Goal: Task Accomplishment & Management: Complete application form

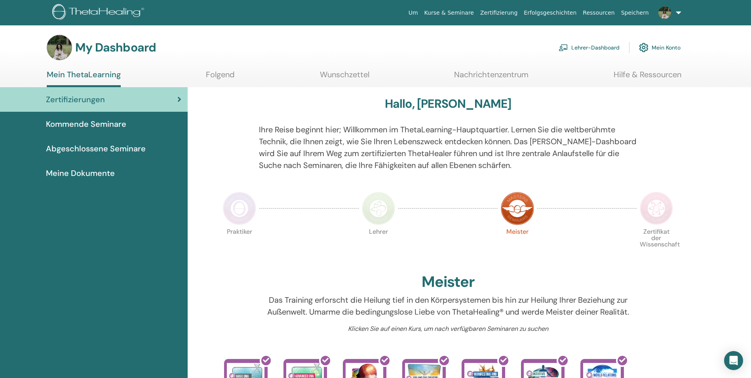
click at [592, 47] on link "Lehrer-Dashboard" at bounding box center [588, 47] width 61 height 17
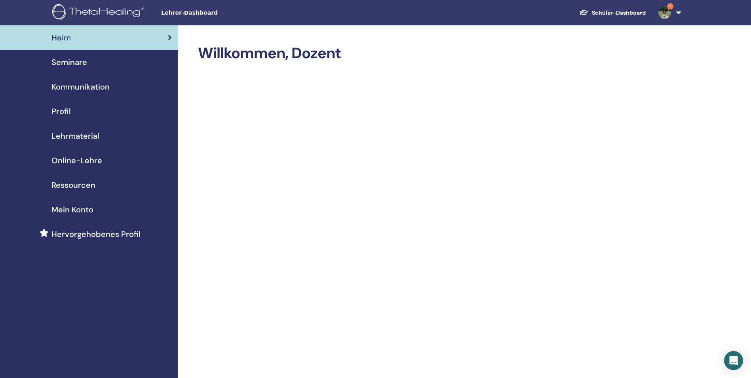
click at [82, 159] on span "Online-Lehre" at bounding box center [76, 160] width 51 height 12
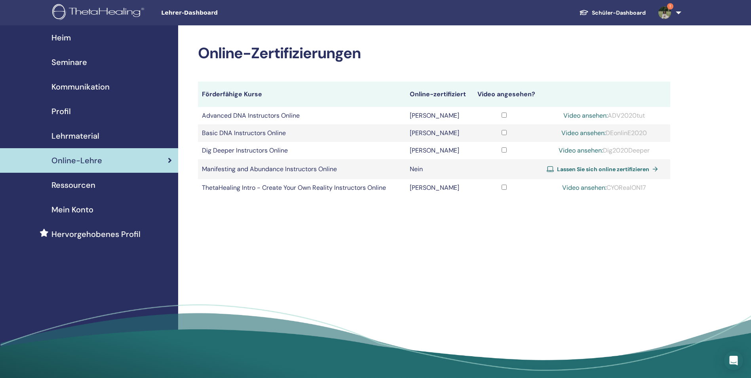
click at [600, 171] on span "Lassen Sie sich online zertifizieren" at bounding box center [603, 168] width 92 height 7
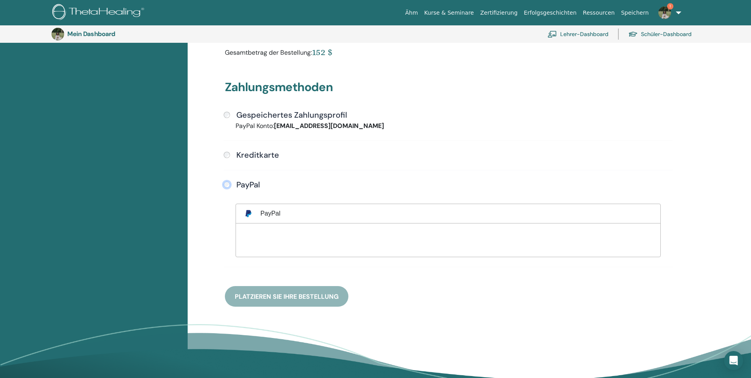
scroll to position [176, 0]
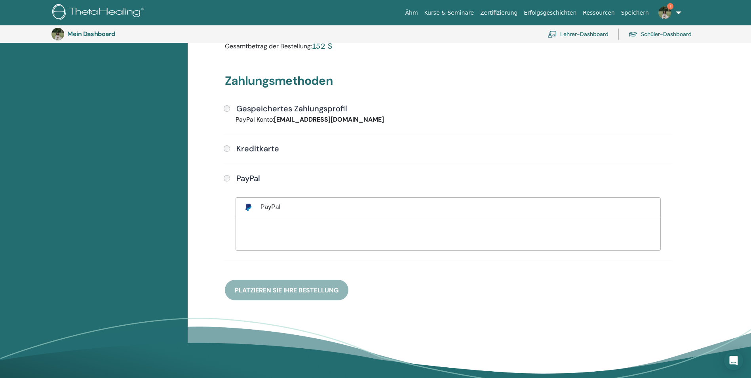
drag, startPoint x: 304, startPoint y: 292, endPoint x: 306, endPoint y: 287, distance: 5.4
click at [304, 289] on div "Zahlungsmethoden Gespeichertes Zahlungsprofil PayPal Konto: bianca.jerad@web.de…" at bounding box center [448, 177] width 456 height 245
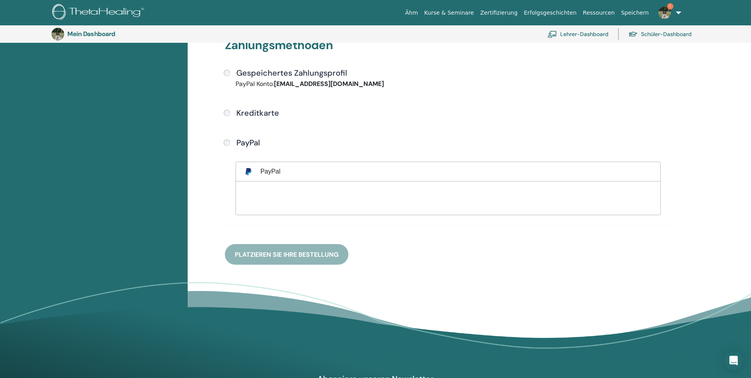
scroll to position [215, 0]
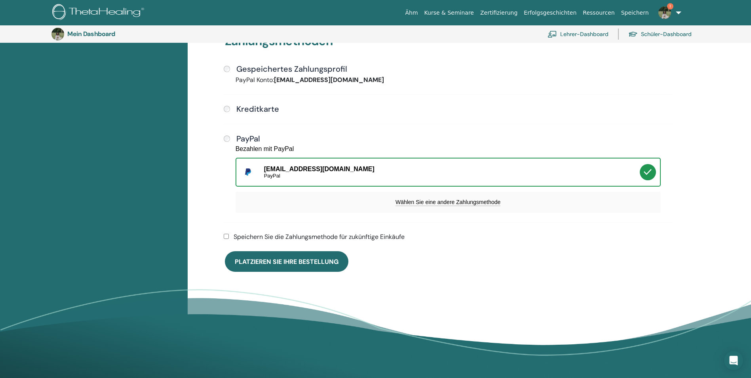
click at [268, 268] on button "Platzieren Sie Ihre Bestellung" at bounding box center [286, 261] width 123 height 21
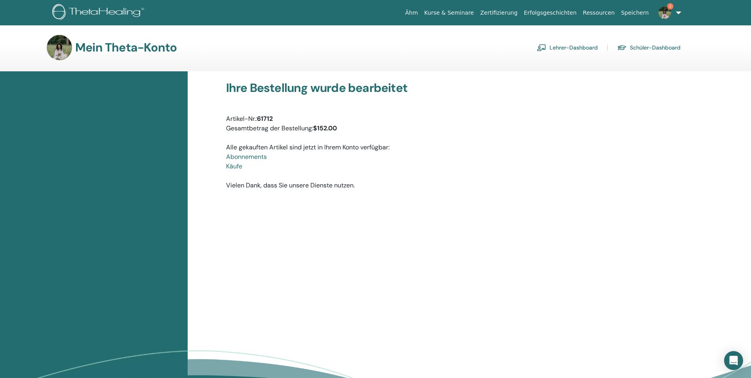
click at [583, 45] on font "Lehrer-Dashboard" at bounding box center [573, 47] width 48 height 7
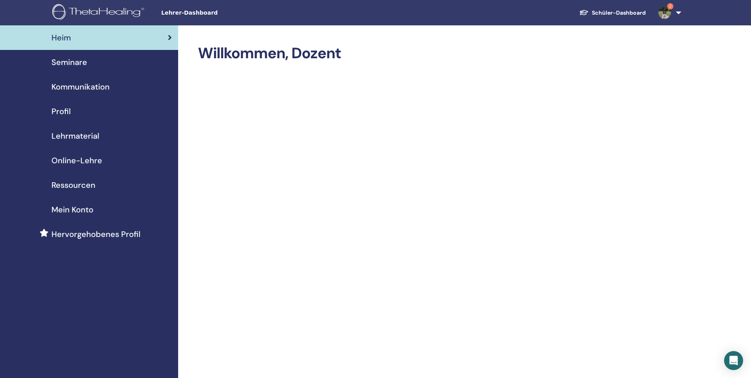
click at [74, 161] on span "Online-Lehre" at bounding box center [76, 160] width 51 height 12
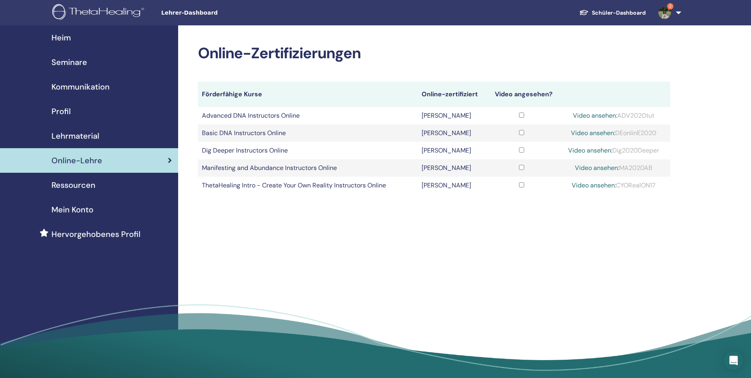
click at [589, 166] on link "Video ansehen:" at bounding box center [597, 167] width 44 height 8
drag, startPoint x: 619, startPoint y: 168, endPoint x: 653, endPoint y: 168, distance: 33.2
click at [653, 168] on div "Video ansehen: MA2020AB" at bounding box center [613, 167] width 105 height 9
drag, startPoint x: 653, startPoint y: 168, endPoint x: 632, endPoint y: 166, distance: 20.3
copy div "MA2020AB"
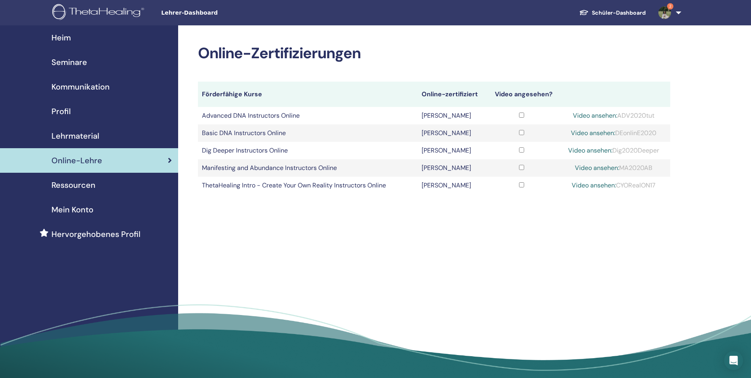
click at [600, 169] on link "Video ansehen:" at bounding box center [597, 167] width 44 height 8
click at [82, 61] on span "Seminare" at bounding box center [69, 62] width 36 height 12
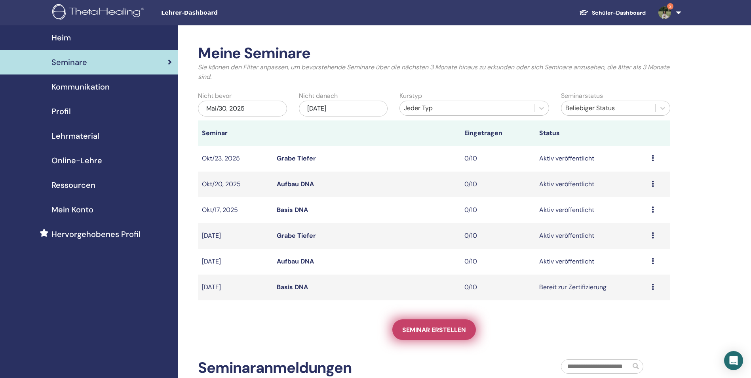
click at [422, 326] on span "Seminar erstellen" at bounding box center [434, 329] width 64 height 8
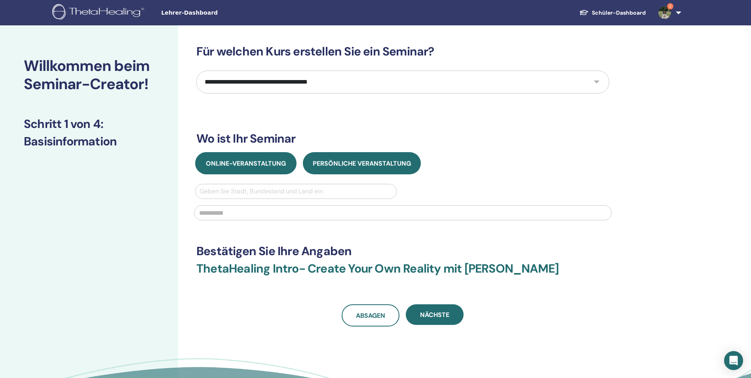
click at [231, 167] on button "Online-Veranstaltung" at bounding box center [245, 163] width 101 height 22
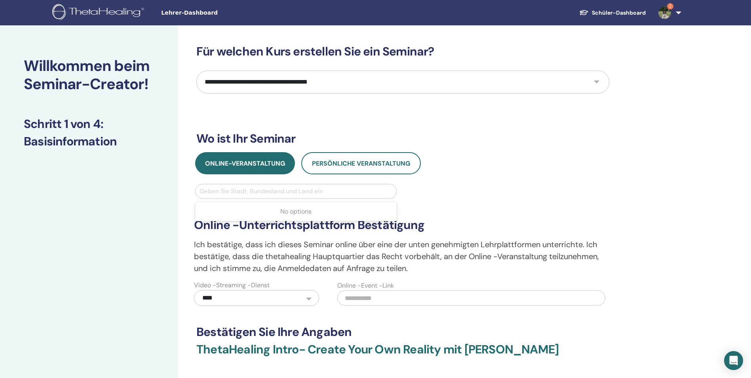
click at [234, 191] on div at bounding box center [295, 191] width 193 height 11
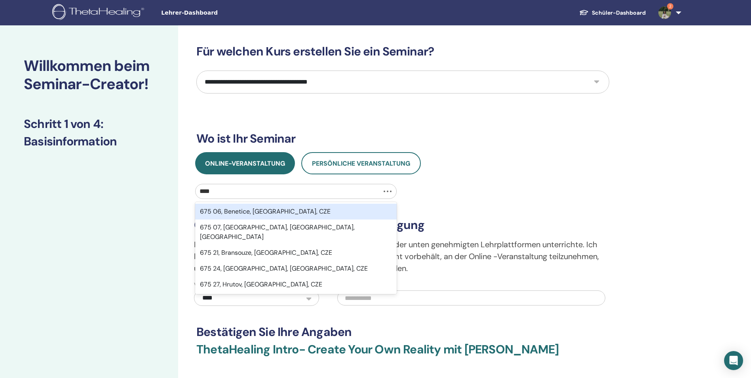
type input "*****"
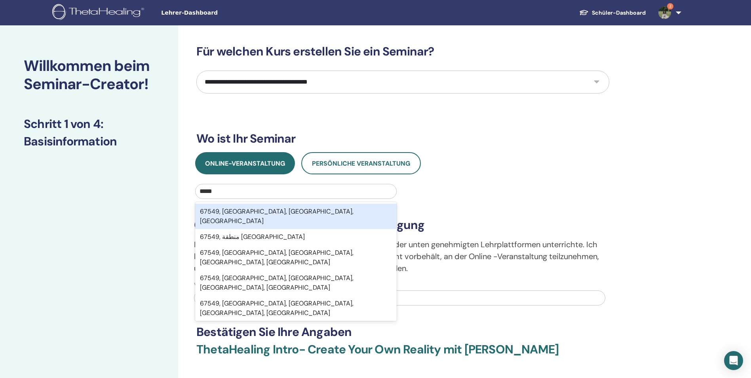
click at [279, 210] on div "67549, [GEOGRAPHIC_DATA], [GEOGRAPHIC_DATA], [GEOGRAPHIC_DATA]" at bounding box center [295, 215] width 201 height 25
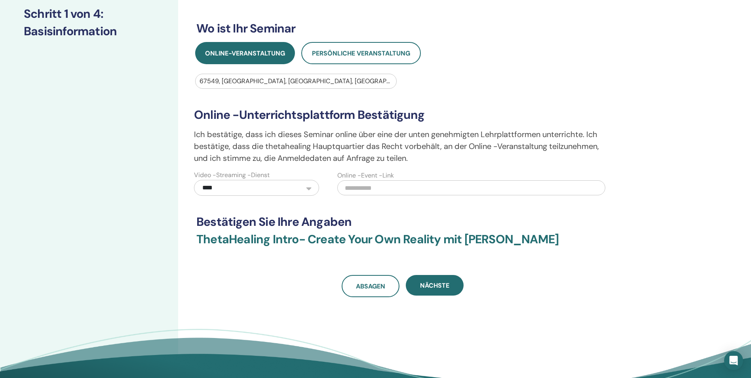
scroll to position [119, 0]
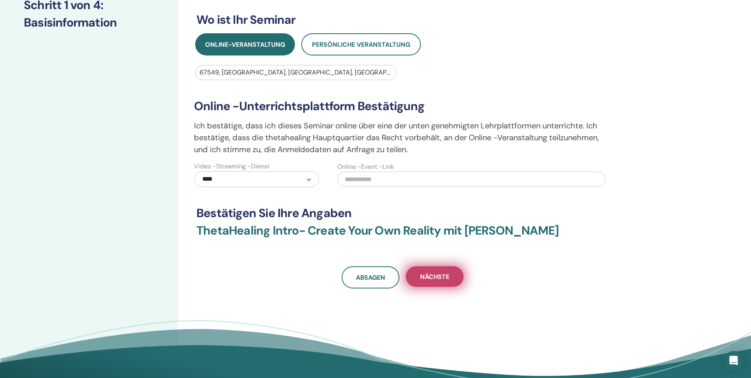
click at [441, 279] on span "Nächste" at bounding box center [434, 276] width 29 height 8
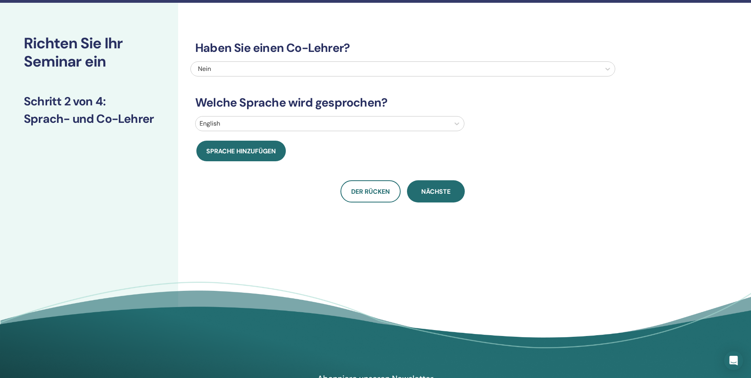
scroll to position [0, 0]
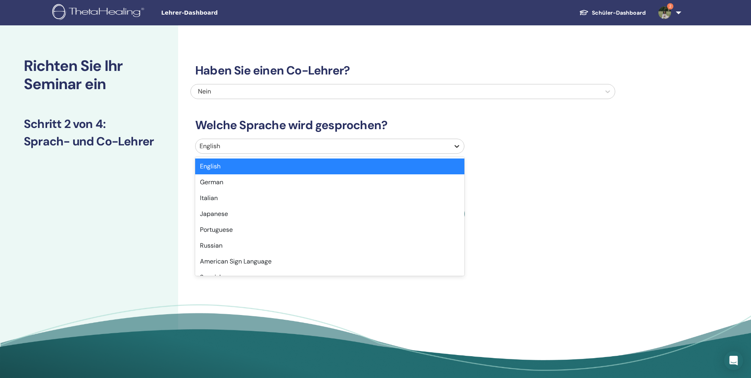
click at [459, 148] on icon at bounding box center [457, 146] width 8 height 8
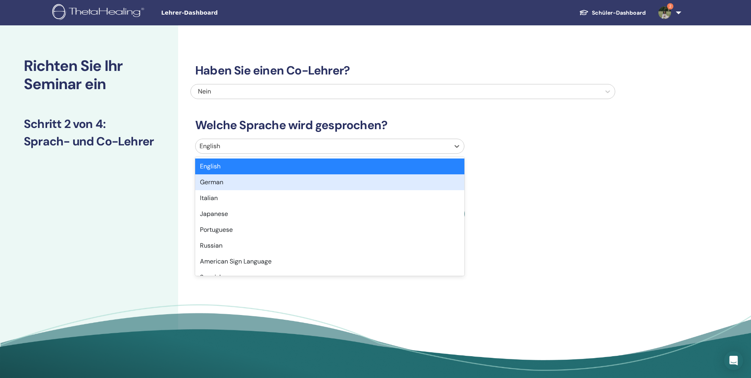
click at [413, 181] on div "German" at bounding box center [329, 182] width 269 height 16
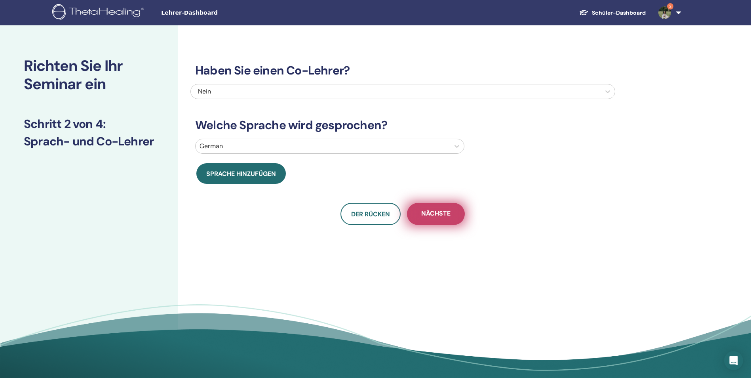
click at [440, 210] on span "Nächste" at bounding box center [435, 214] width 29 height 10
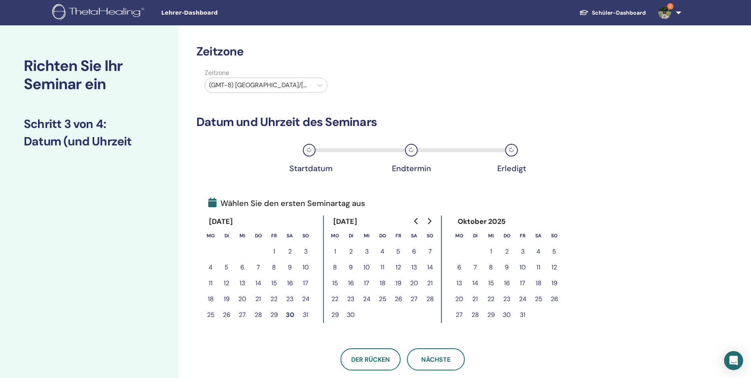
click at [537, 300] on button "25" at bounding box center [538, 299] width 16 height 16
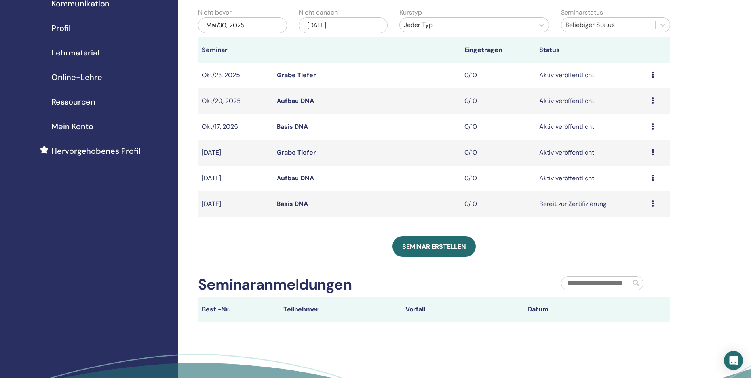
scroll to position [119, 0]
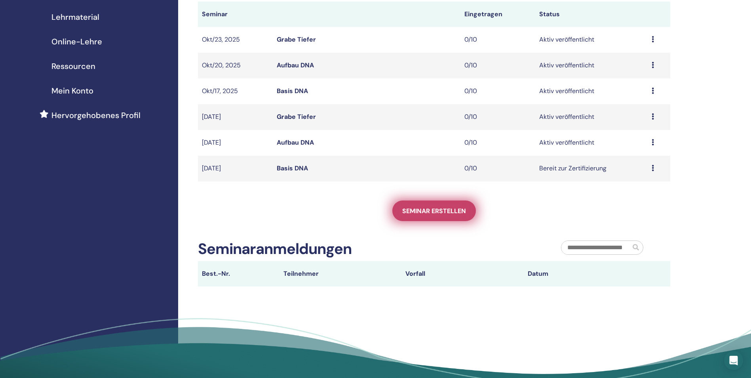
click at [429, 210] on span "Seminar erstellen" at bounding box center [434, 211] width 64 height 8
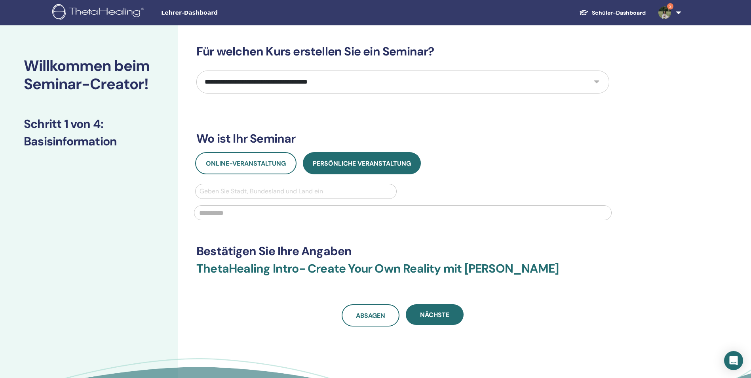
click at [582, 85] on select "**********" at bounding box center [402, 81] width 413 height 23
select select "*"
click at [196, 70] on select "**********" at bounding box center [402, 81] width 413 height 23
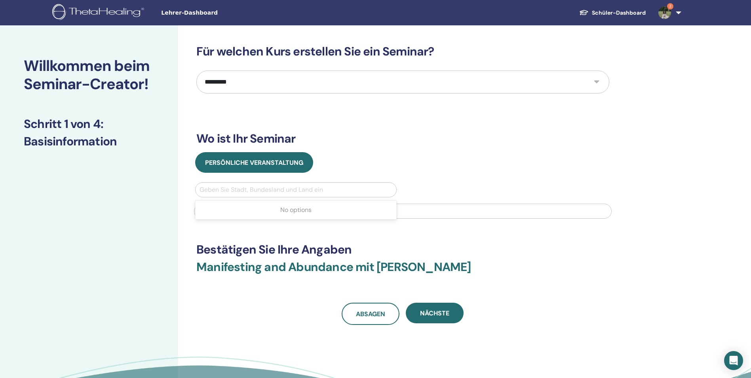
click at [316, 186] on div at bounding box center [295, 189] width 193 height 11
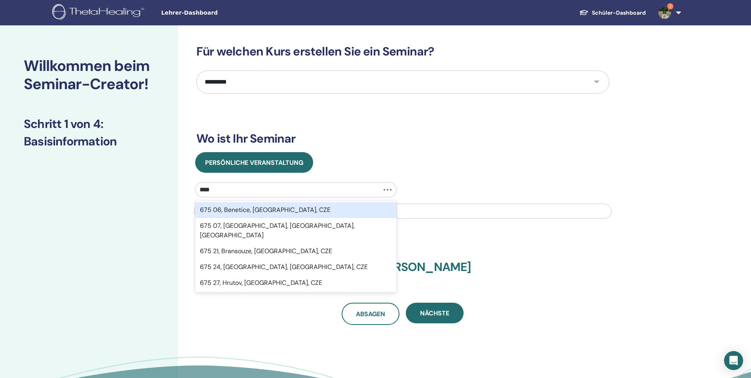
type input "*****"
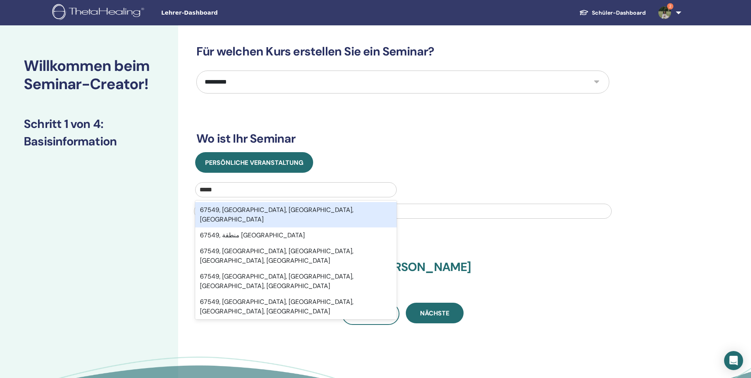
click at [319, 215] on div "67549, [GEOGRAPHIC_DATA], [GEOGRAPHIC_DATA], [GEOGRAPHIC_DATA]" at bounding box center [295, 214] width 201 height 25
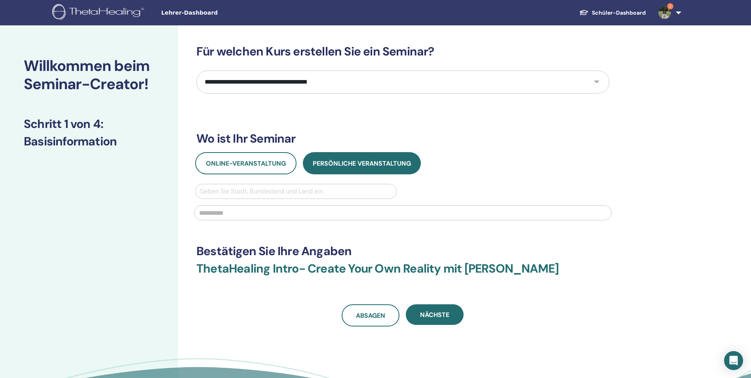
click at [499, 86] on select "**********" at bounding box center [402, 81] width 413 height 23
select select "*"
click at [196, 70] on select "**********" at bounding box center [402, 81] width 413 height 23
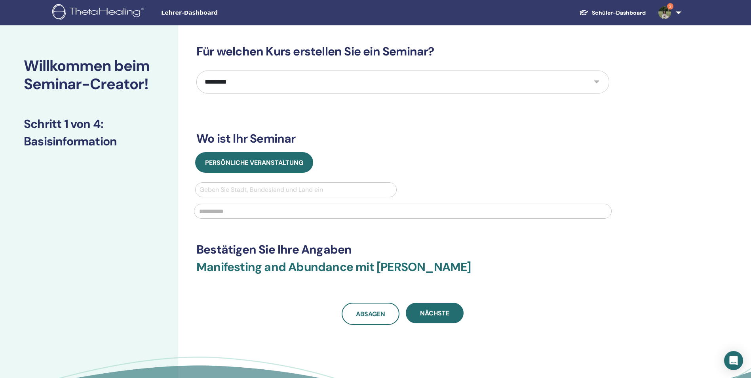
click at [668, 17] on img at bounding box center [664, 12] width 13 height 13
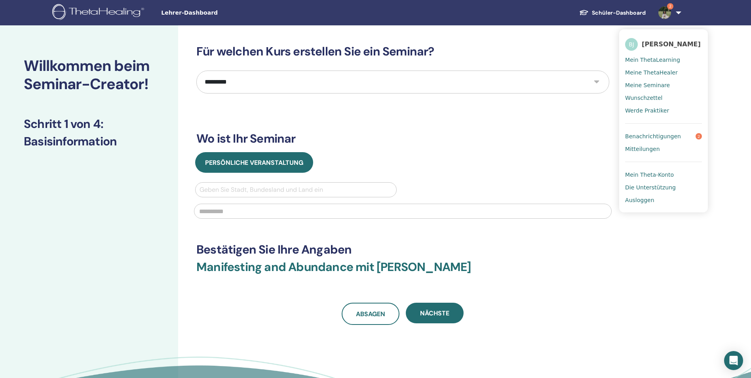
click at [640, 136] on span "Benachrichtigungen" at bounding box center [653, 136] width 56 height 7
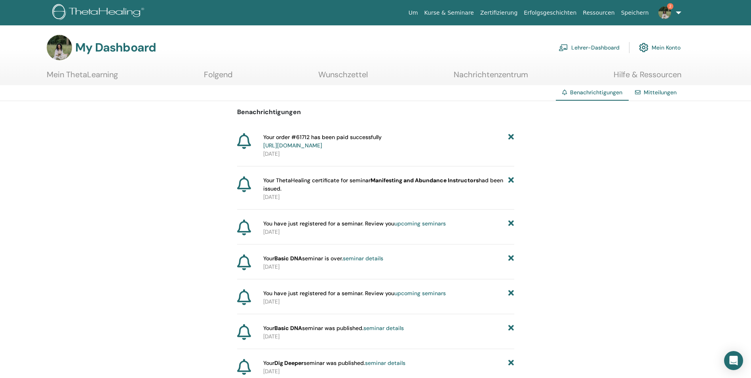
click at [469, 11] on link "Kurse & Seminare" at bounding box center [449, 13] width 56 height 15
